Goal: Check status: Check status

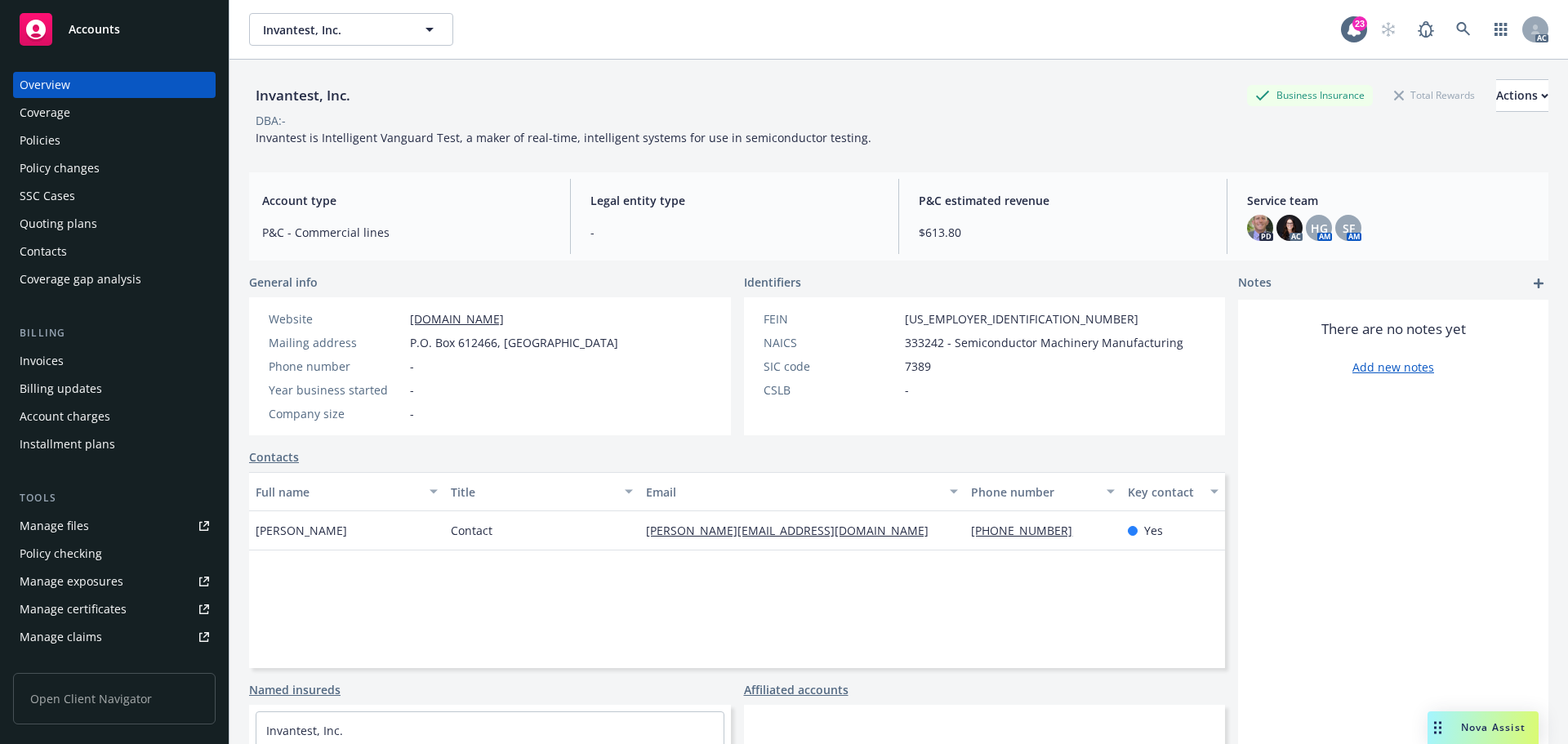
click at [100, 134] on div "Policies" at bounding box center [114, 141] width 190 height 26
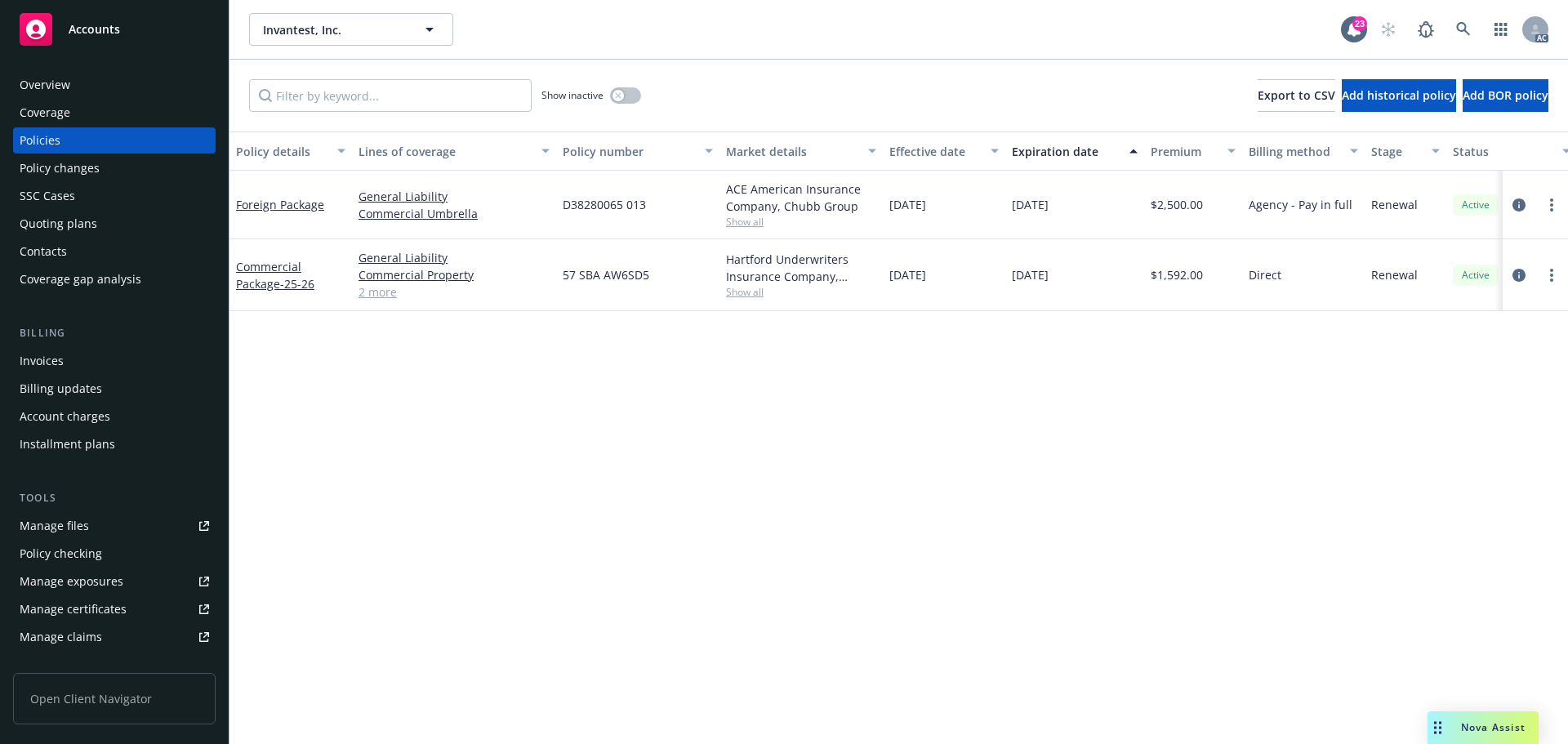
click at [101, 350] on div "Invoices" at bounding box center [114, 361] width 190 height 26
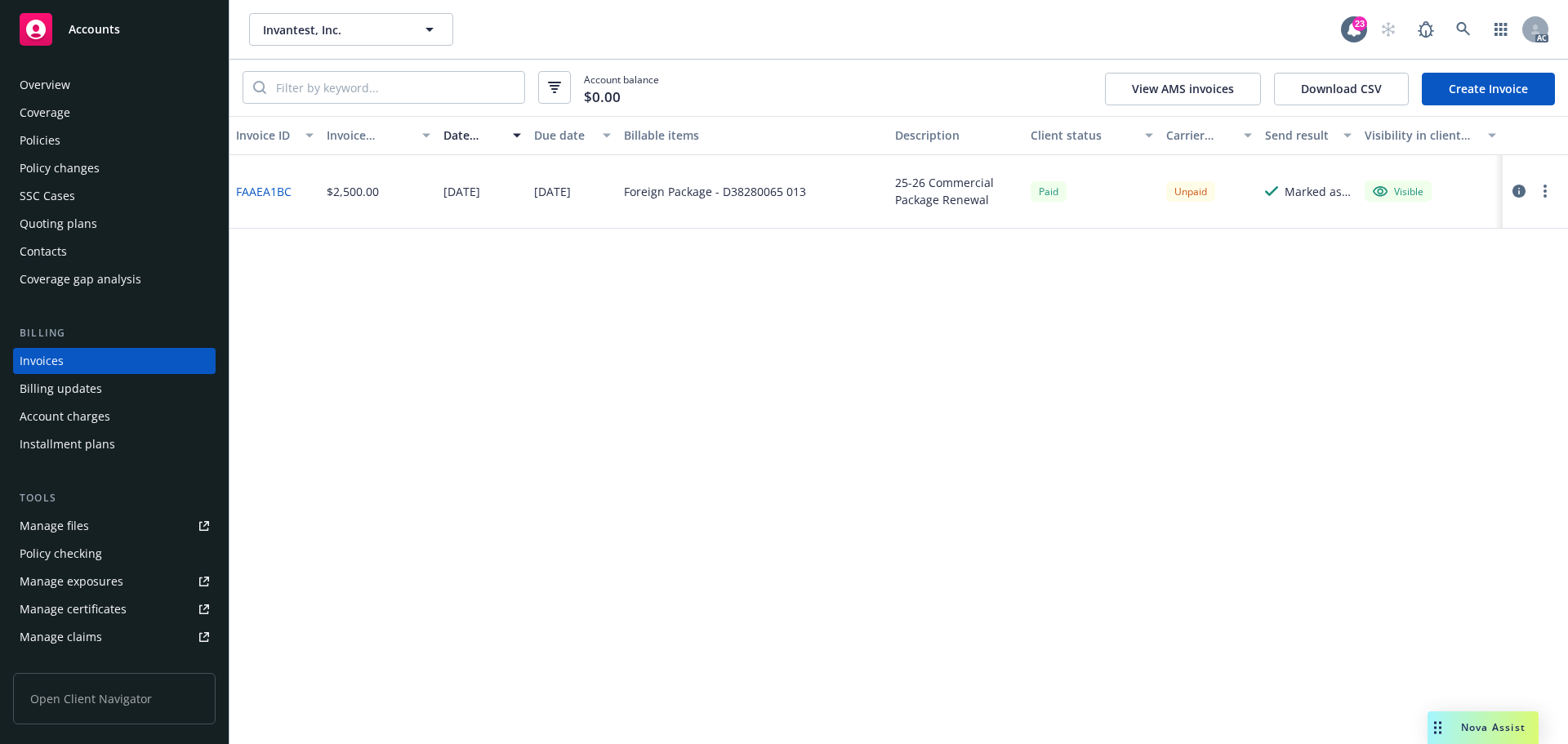
click at [1514, 193] on icon "button" at bounding box center [1519, 191] width 13 height 13
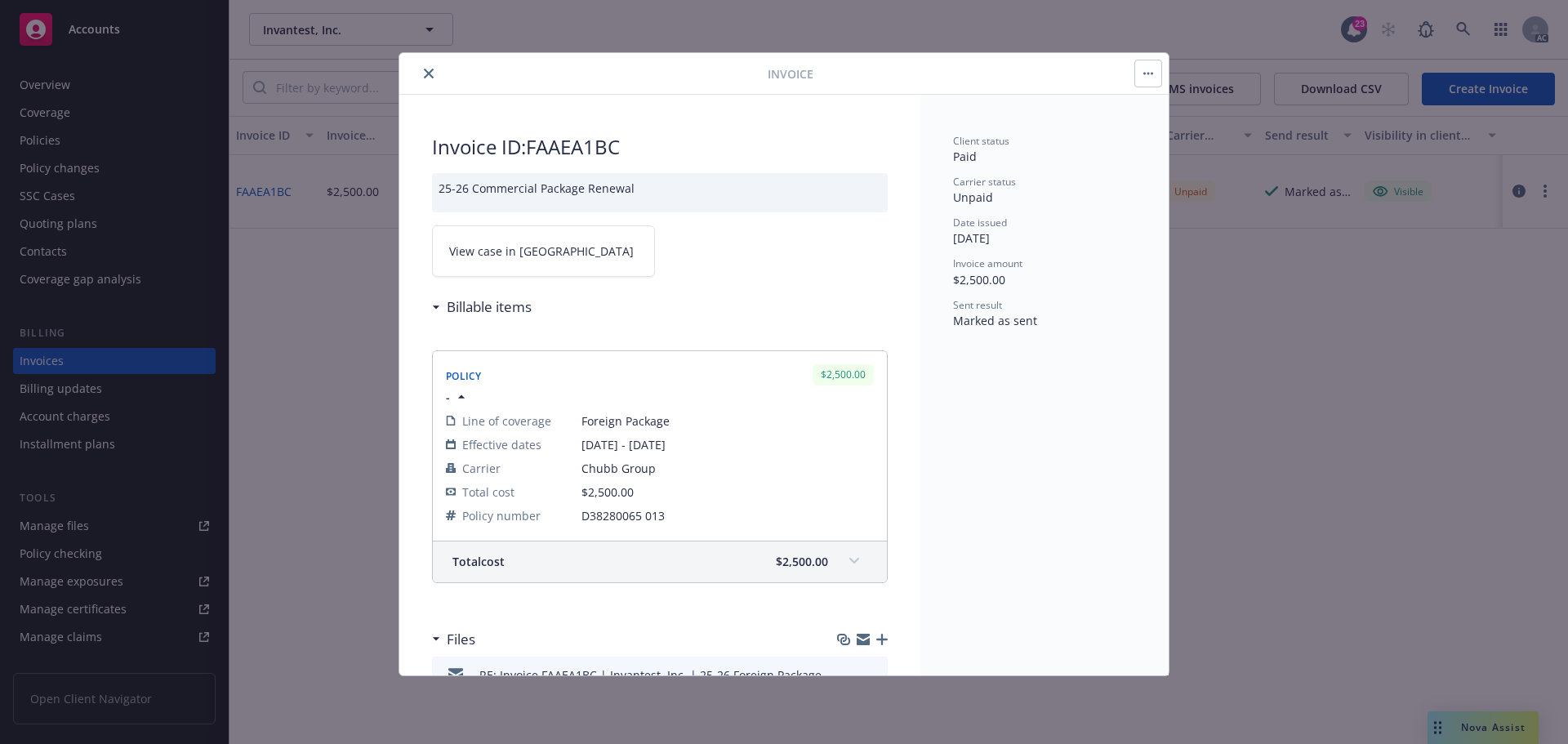
click at [434, 77] on button "close" at bounding box center [429, 73] width 20 height 20
